Goal: Task Accomplishment & Management: Use online tool/utility

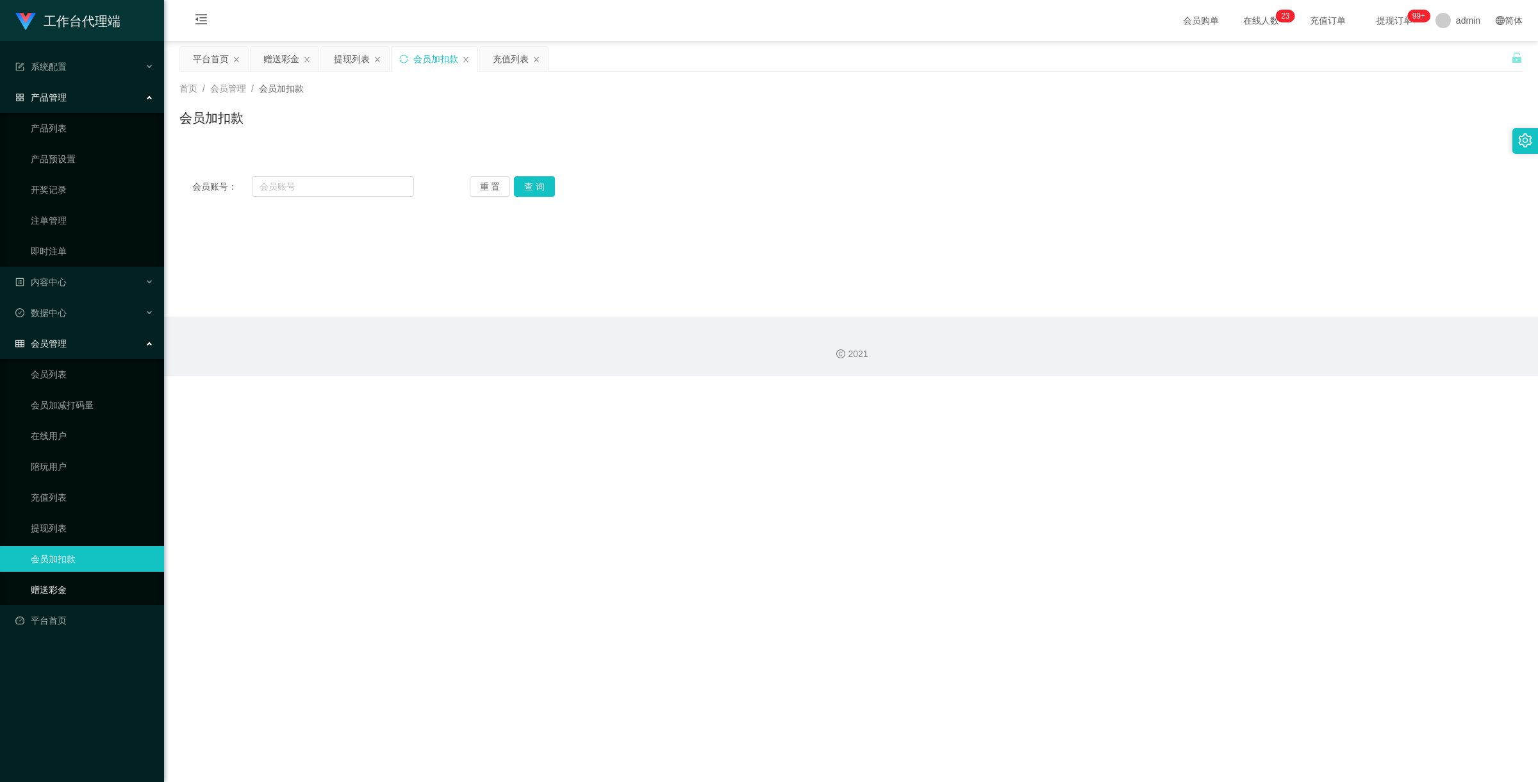
click at [80, 593] on link "赠送彩金" at bounding box center [92, 590] width 123 height 26
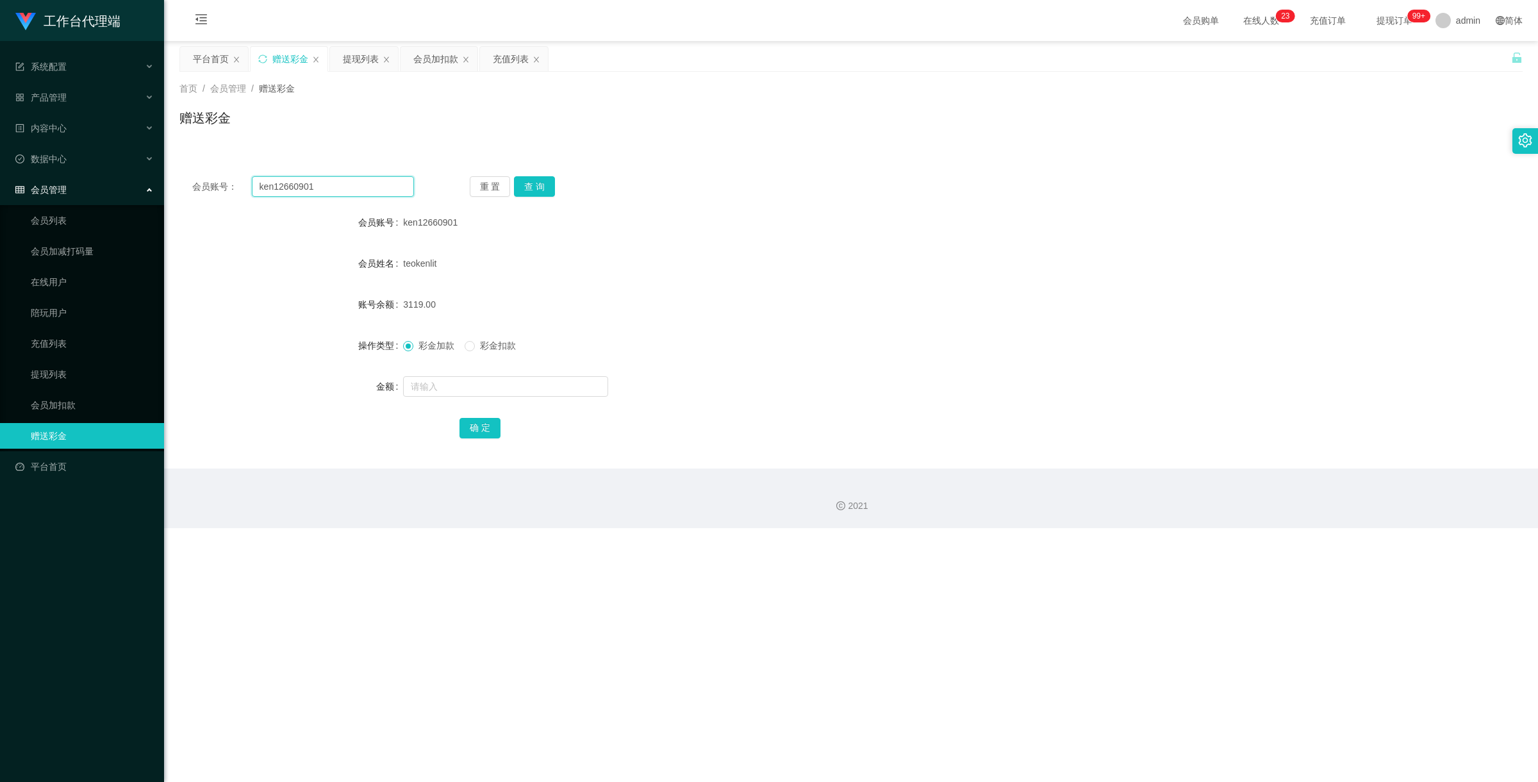
drag, startPoint x: 337, startPoint y: 191, endPoint x: 238, endPoint y: 186, distance: 98.8
click at [242, 183] on div "会员账号： ken12660901" at bounding box center [303, 186] width 222 height 21
paste input "81722535"
type input "81722535"
click at [546, 190] on button "查 询" at bounding box center [534, 186] width 41 height 21
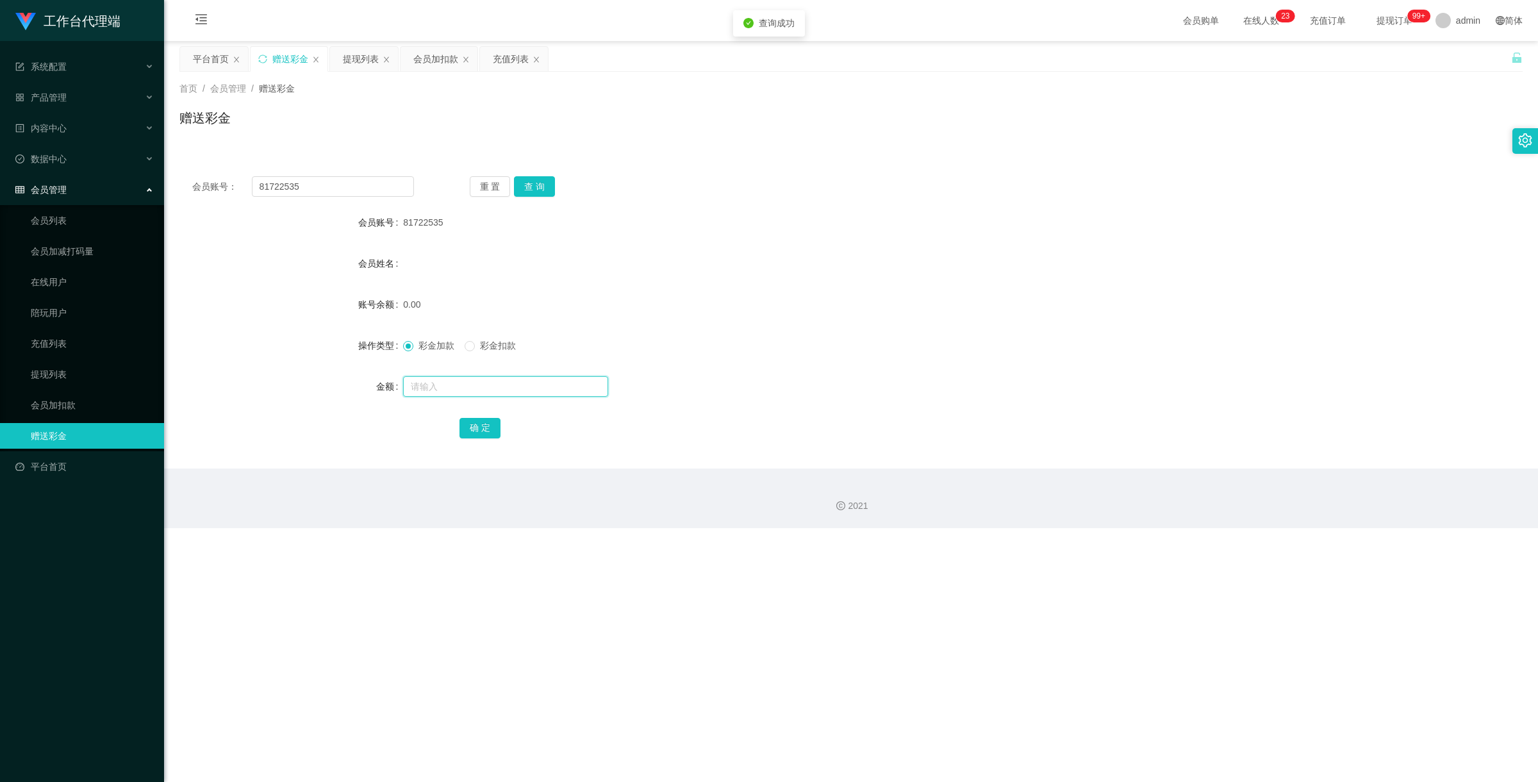
click at [466, 386] on input "text" at bounding box center [505, 386] width 205 height 21
type input "500"
click at [491, 431] on button "确 定" at bounding box center [479, 428] width 41 height 21
